Goal: Communication & Community: Answer question/provide support

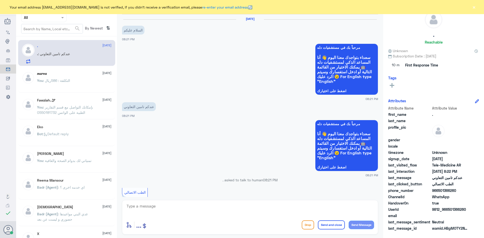
scroll to position [69, 0]
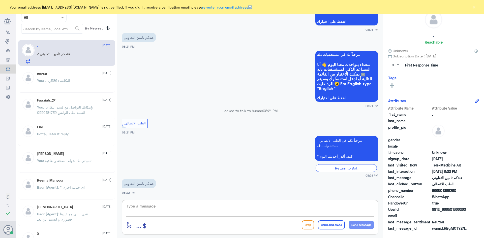
click at [192, 210] on textarea at bounding box center [250, 209] width 248 height 12
paste textarea "مرحبا معك [PERSON_NAME] من الطب الاتصالي"
type textarea "مرحبا معك [PERSON_NAME] من الطب الاتصالي"
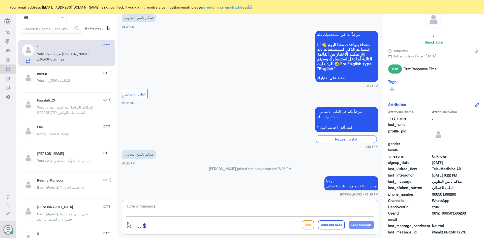
scroll to position [91, 0]
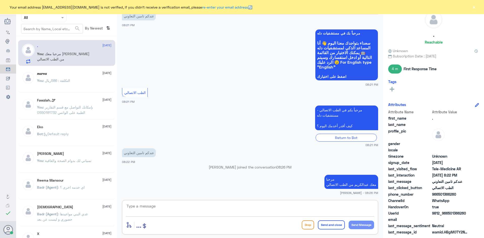
click at [313, 206] on textarea at bounding box center [250, 209] width 248 height 12
type textarea "ت"
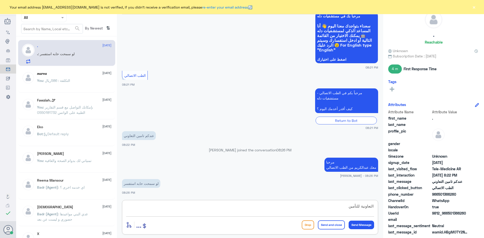
type textarea "التعاونية للتأمين ؟"
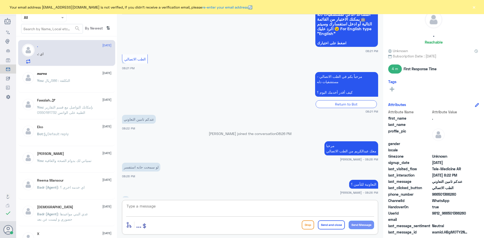
scroll to position [141, 0]
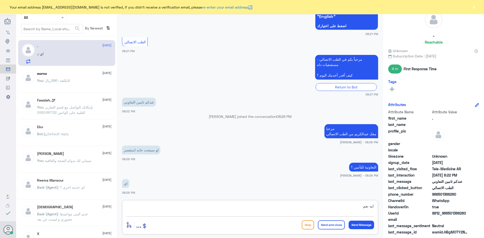
type textarea "ايه نعم"
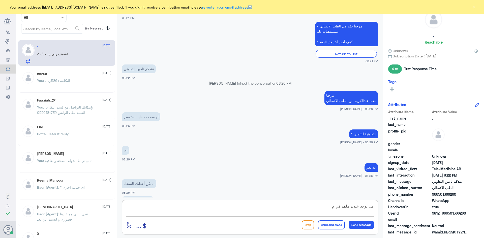
scroll to position [192, 0]
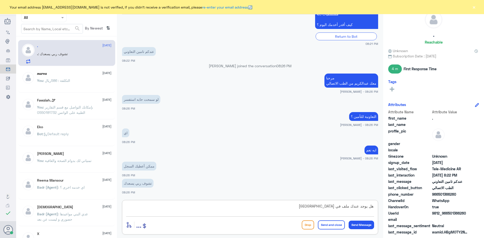
type textarea "هل يوجد عندك ملف في مستشفى دله ؟"
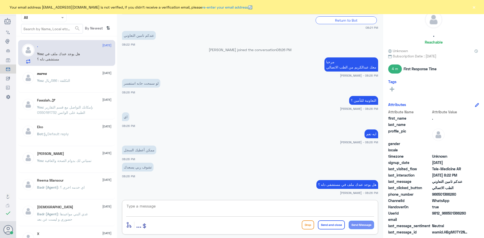
scroll to position [231, 0]
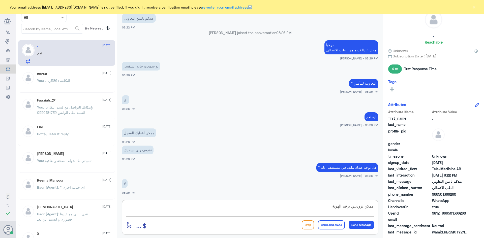
type textarea "ممكن تزوديني برقم الهوية"
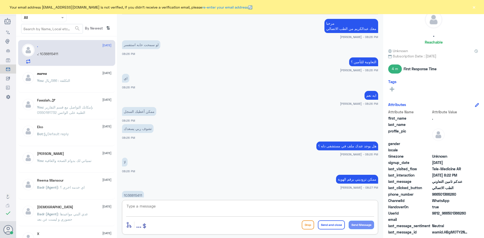
scroll to position [264, 0]
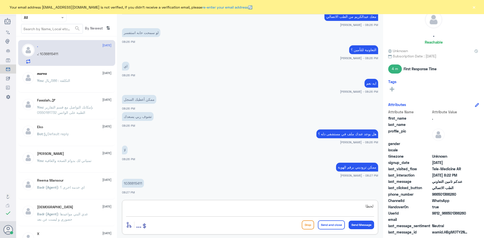
type textarea "لحظات"
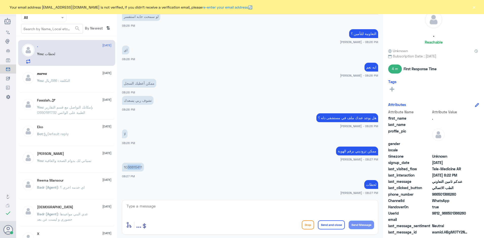
drag, startPoint x: 141, startPoint y: 167, endPoint x: 127, endPoint y: 166, distance: 14.7
click at [127, 166] on p "1036815411" at bounding box center [133, 167] width 22 height 9
drag, startPoint x: 142, startPoint y: 167, endPoint x: 123, endPoint y: 168, distance: 19.7
click at [123, 168] on p "1036815411" at bounding box center [133, 167] width 22 height 9
copy p "1036815411"
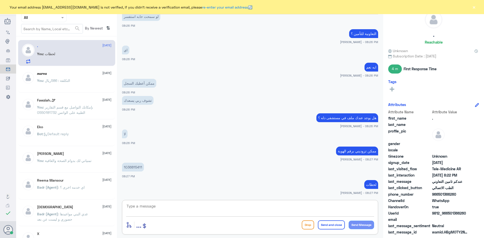
click at [226, 206] on textarea at bounding box center [250, 209] width 248 height 12
type textarea "اعتذر منك عزيزتي"
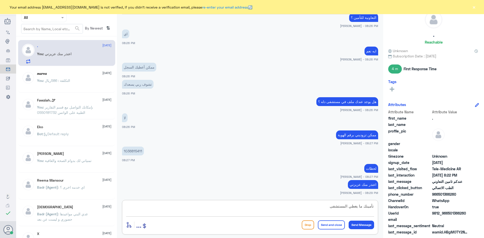
type textarea "تأمينك ما يغطي المستشفى"
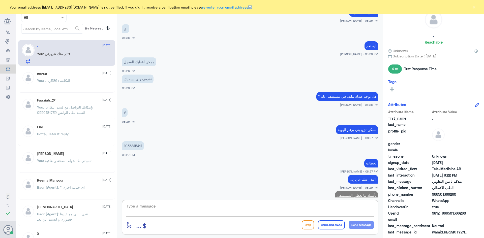
scroll to position [313, 0]
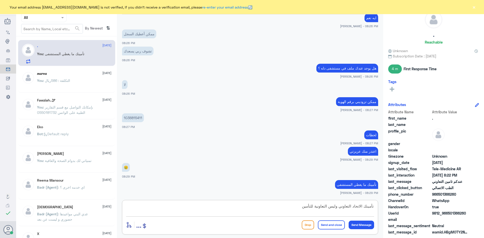
type textarea "تأمينك الاتحاد التعاوني وليس التعاونية للتأمين"
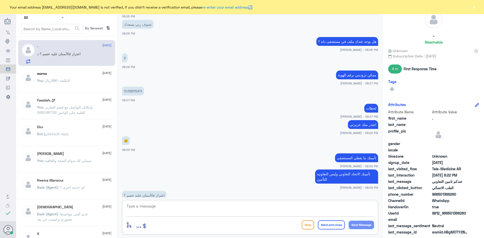
scroll to position [352, 0]
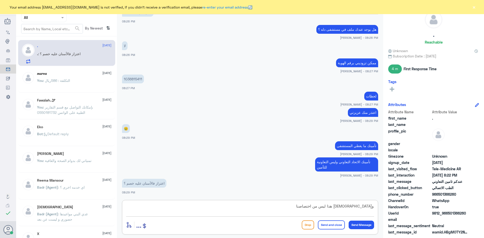
type textarea "والله هذا ليس من اختصاصنا"
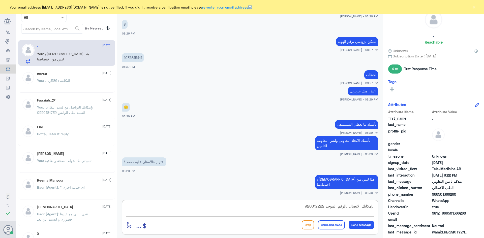
type textarea "بإمكانك الاتصال بالرقم الموحد 920012222"
click at [335, 226] on button "Send and close" at bounding box center [331, 225] width 27 height 9
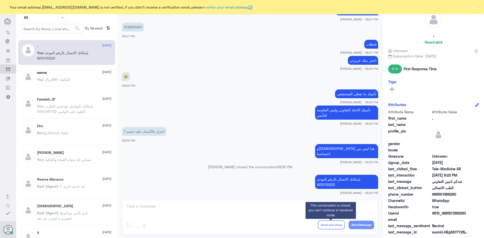
click at [475, 7] on button "×" at bounding box center [474, 7] width 5 height 5
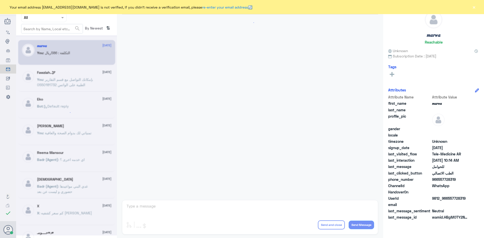
scroll to position [255, 0]
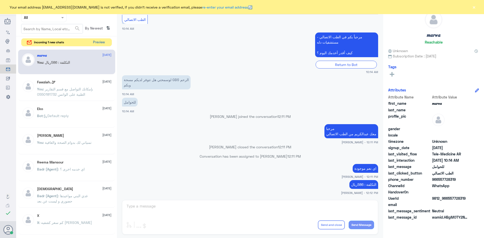
click at [103, 41] on button "Preview" at bounding box center [99, 43] width 16 height 8
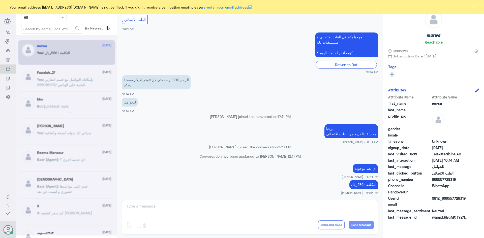
scroll to position [0, 0]
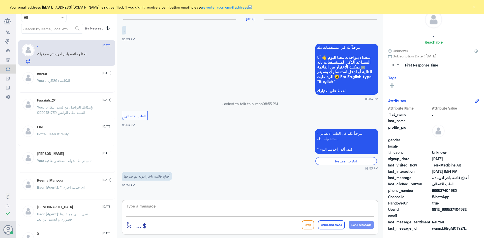
click at [207, 208] on textarea at bounding box center [250, 209] width 248 height 12
paste textarea "مرحبا معك [PERSON_NAME] من الطب الاتصالي"
type textarea "مرحبا معك [PERSON_NAME] من الطب الاتصالي"
click at [295, 210] on textarea at bounding box center [250, 209] width 248 height 12
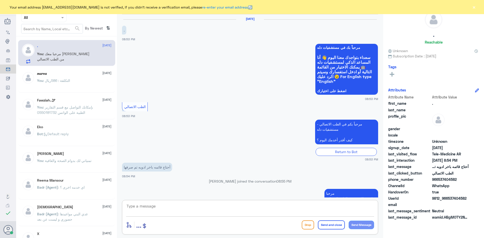
scroll to position [14, 0]
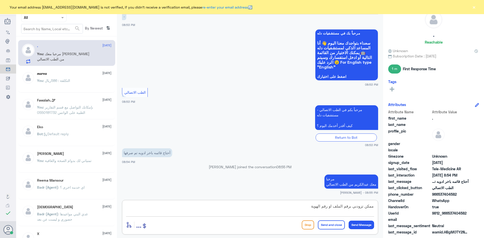
type textarea "ممكن تزودني برقم الملف او رقم الهوية"
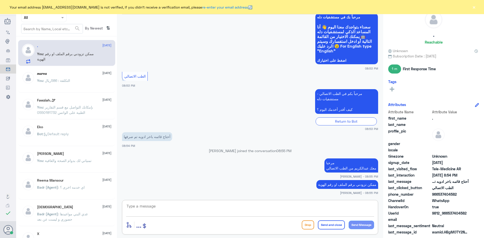
scroll to position [48, 0]
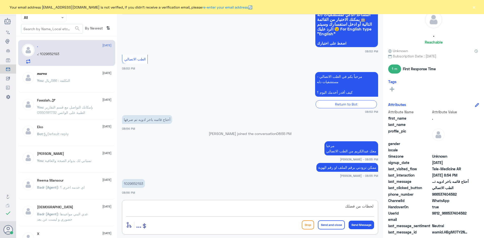
type textarea "لحظات من فضلك"
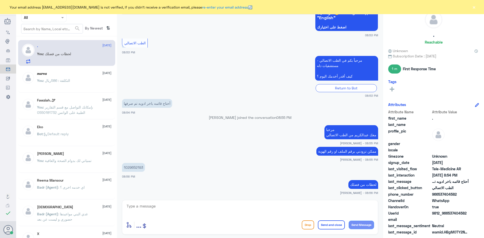
drag, startPoint x: 143, startPoint y: 169, endPoint x: 116, endPoint y: 166, distance: 26.9
click at [116, 166] on div "Channel WhatsApp Status × All Tags Agent Filter All search By Newest ⇅ . 12 Sep…" at bounding box center [250, 120] width 468 height 240
click at [127, 168] on p "1029652193" at bounding box center [133, 167] width 23 height 9
drag, startPoint x: 142, startPoint y: 168, endPoint x: 124, endPoint y: 167, distance: 18.9
click at [124, 167] on p "1029652193" at bounding box center [133, 167] width 23 height 9
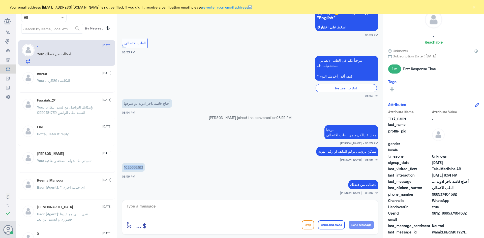
copy p "1029652193"
click at [337, 206] on textarea at bounding box center [250, 209] width 248 height 12
type textarea "هل تم صرفها في مستشفى دله النخيل ؟"
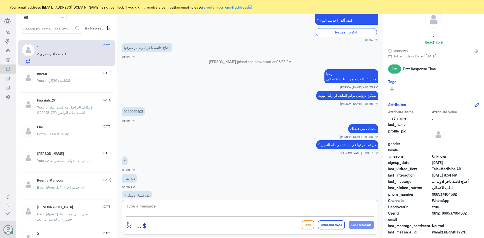
scroll to position [137, 0]
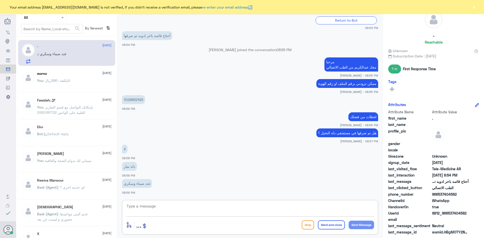
click at [223, 211] on textarea at bounding box center [250, 209] width 248 height 12
type textarea "للأسف ما تبين معي بإمكانك التواصل مع دله - نمار على الرقم 0546022896"
click at [340, 230] on div "enter flow name ... Drop Send and close Send Message" at bounding box center [250, 224] width 248 height 11
click at [340, 228] on button "Send and close" at bounding box center [331, 225] width 27 height 9
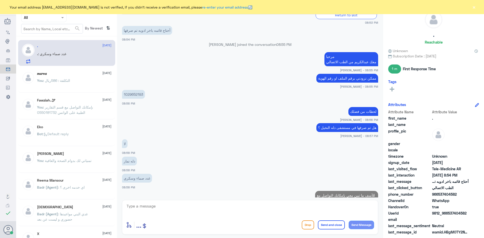
scroll to position [159, 0]
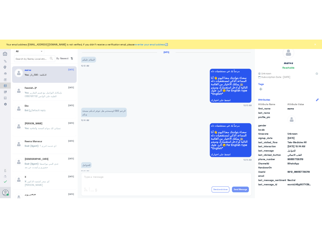
scroll to position [255, 0]
